Goal: Task Accomplishment & Management: Manage account settings

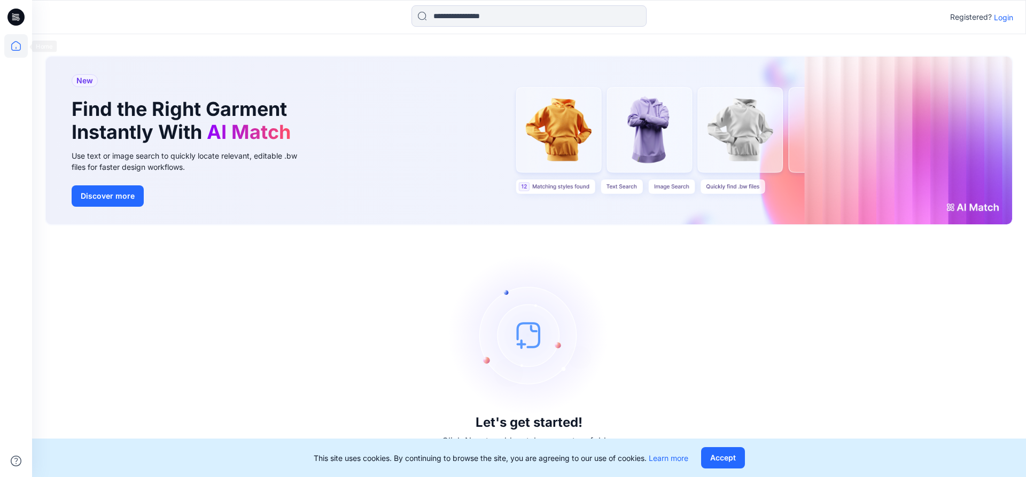
click at [16, 16] on icon at bounding box center [16, 16] width 5 height 1
click at [16, 42] on icon at bounding box center [16, 46] width 24 height 24
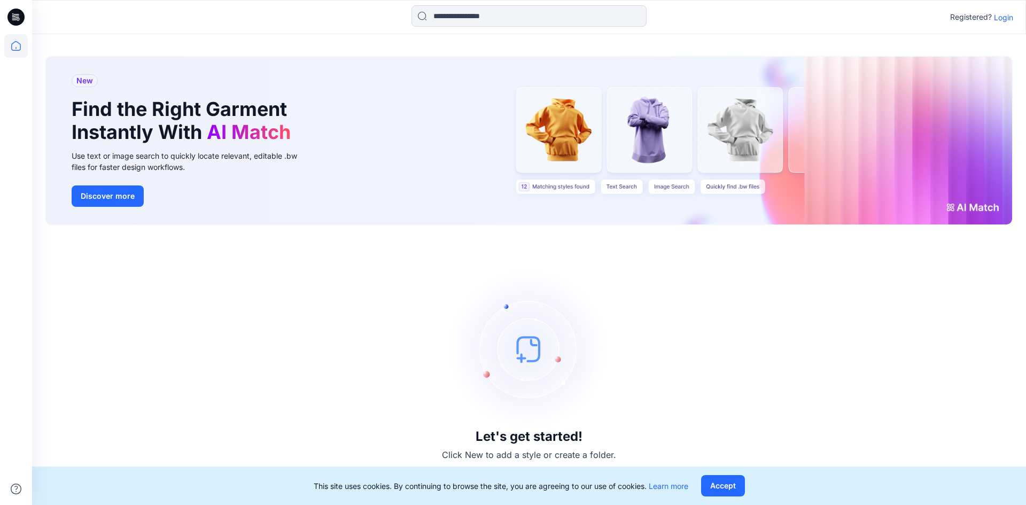
click at [496, 19] on p "Login" at bounding box center [1003, 17] width 19 height 11
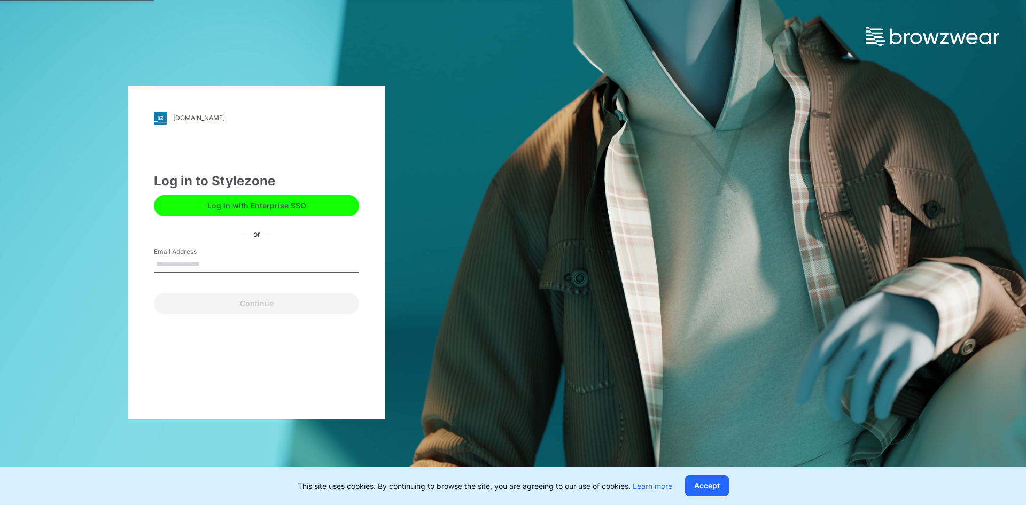
click at [236, 262] on input "Email Address" at bounding box center [256, 265] width 205 height 16
click at [200, 265] on input "Email Address" at bounding box center [256, 265] width 205 height 16
click at [245, 266] on input "Email Address" at bounding box center [256, 265] width 205 height 16
click at [496, 338] on div "[DOMAIN_NAME] Loading... Log in to Stylezone Log in with Enterprise SSO or Emai…" at bounding box center [513, 252] width 1026 height 505
